Goal: Task Accomplishment & Management: Use online tool/utility

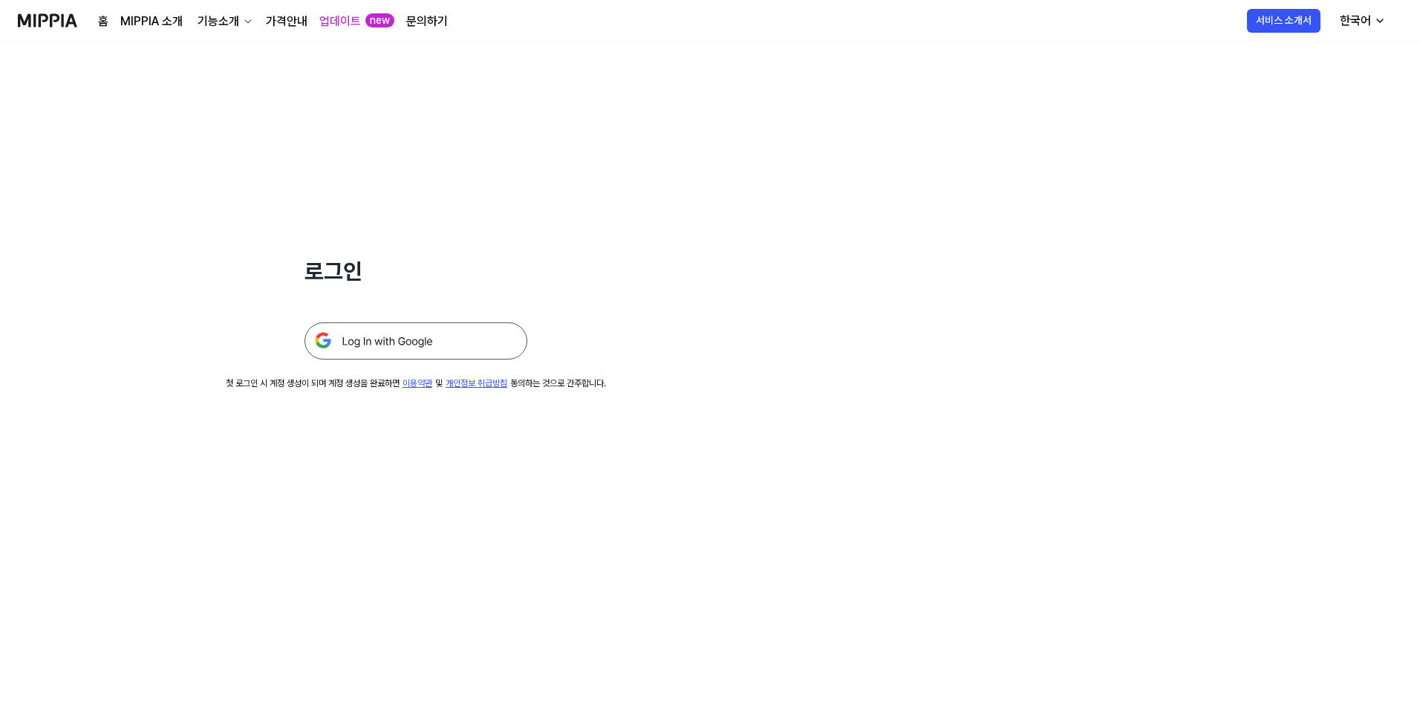
click at [460, 342] on img at bounding box center [415, 340] width 223 height 37
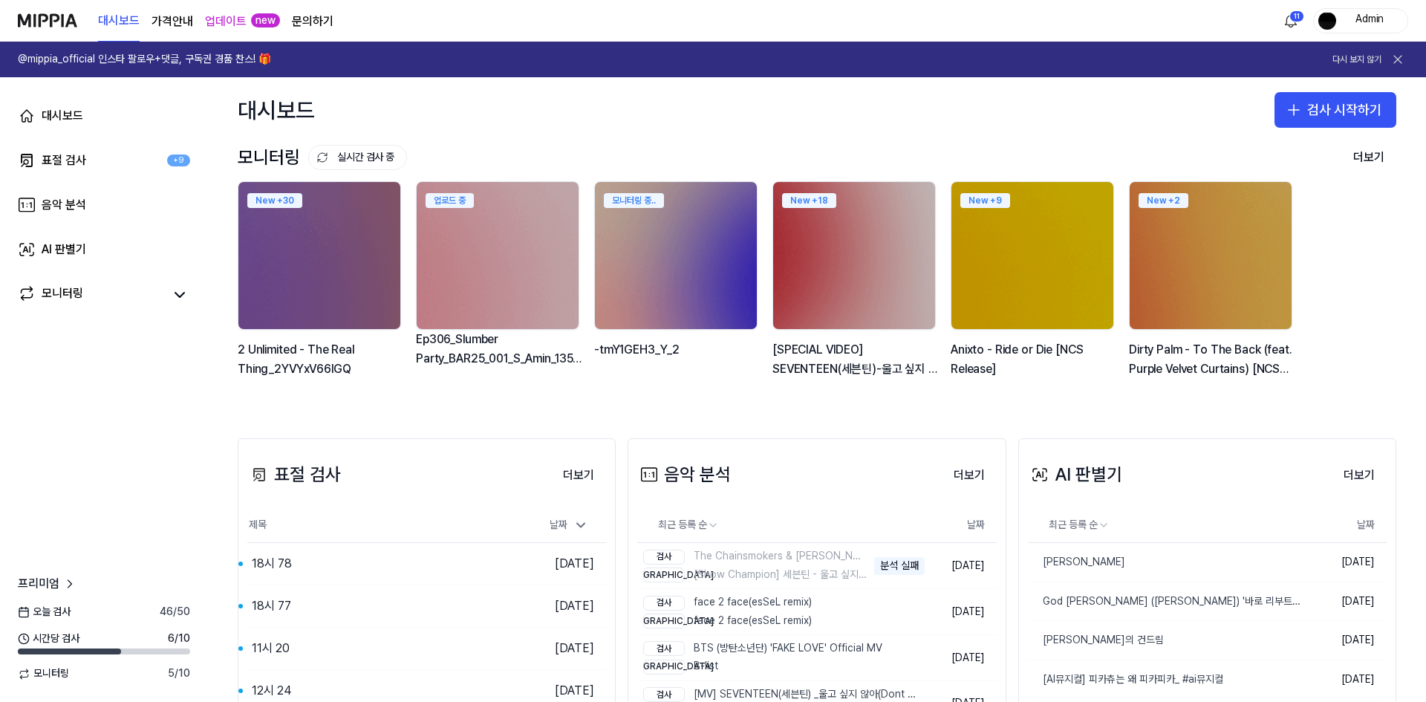
click at [887, 458] on div "음악 분석 더보기" at bounding box center [816, 475] width 359 height 42
